Goal: Information Seeking & Learning: Learn about a topic

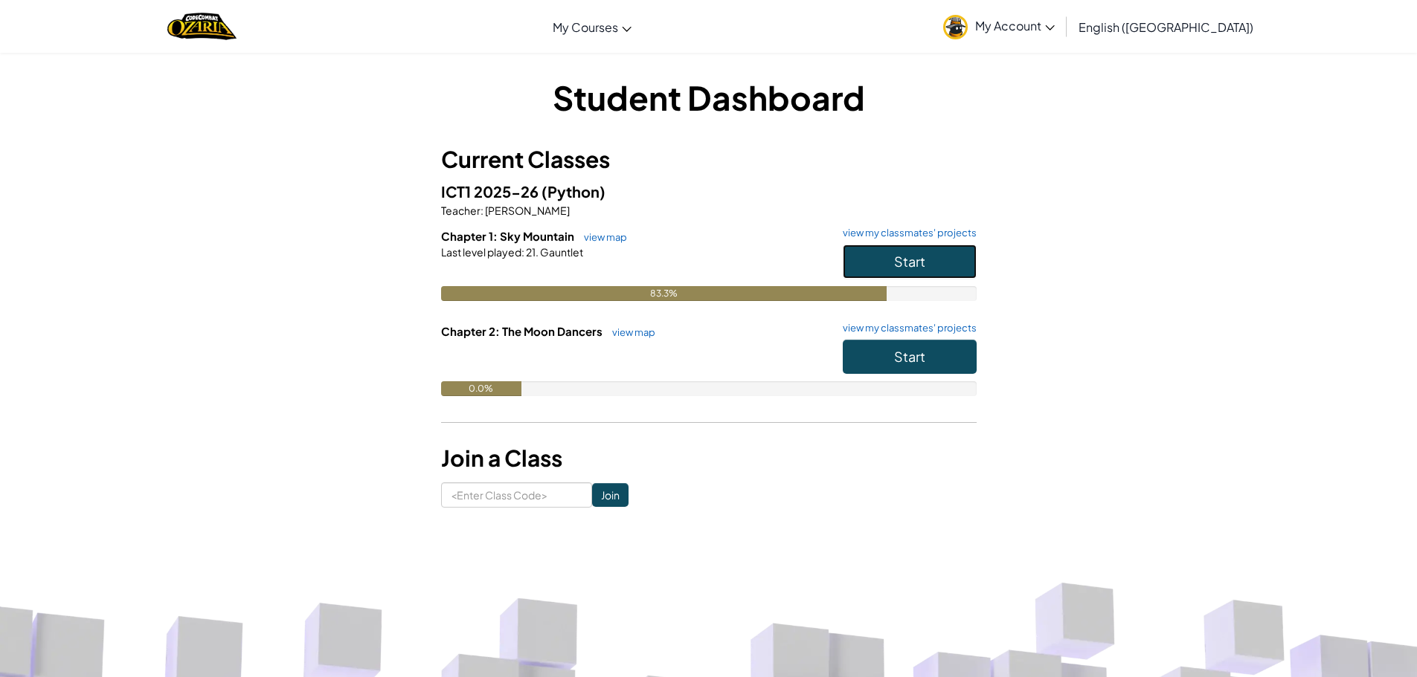
click at [889, 272] on button "Start" at bounding box center [910, 262] width 134 height 34
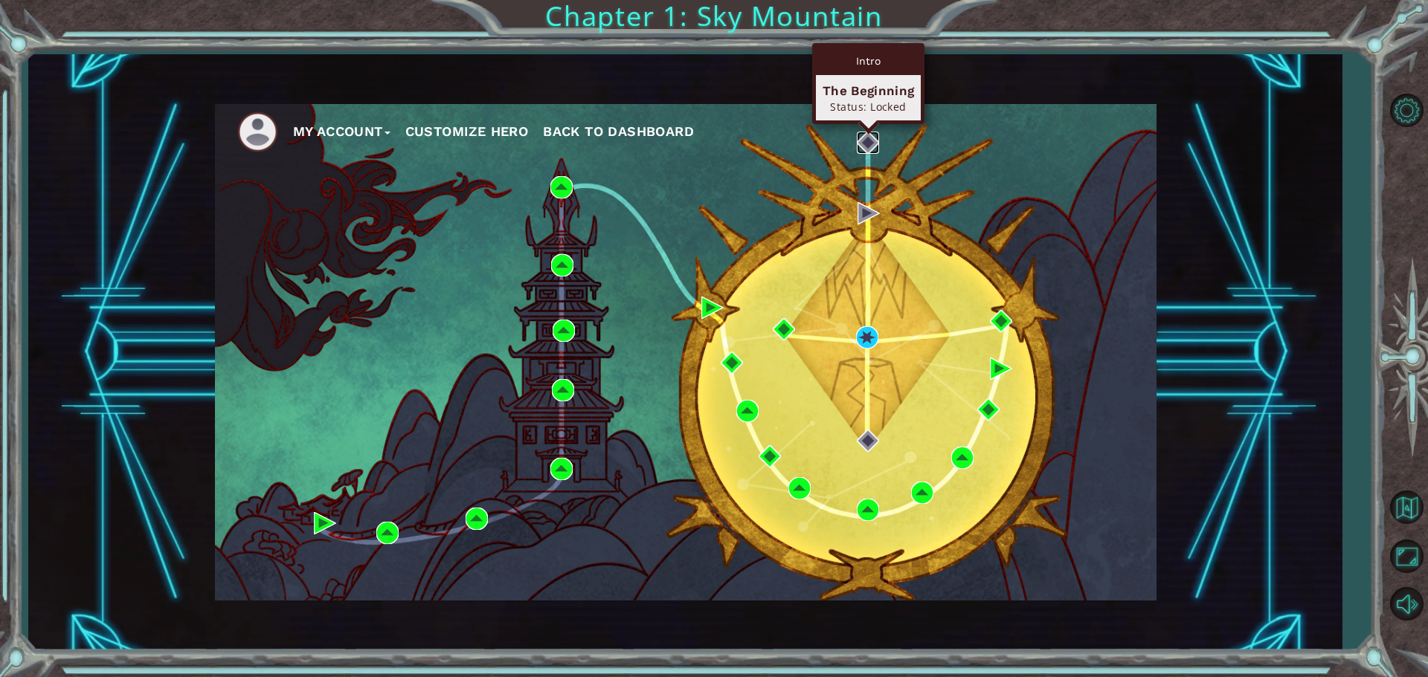
click at [867, 141] on img at bounding box center [868, 143] width 22 height 22
